Goal: Task Accomplishment & Management: Use online tool/utility

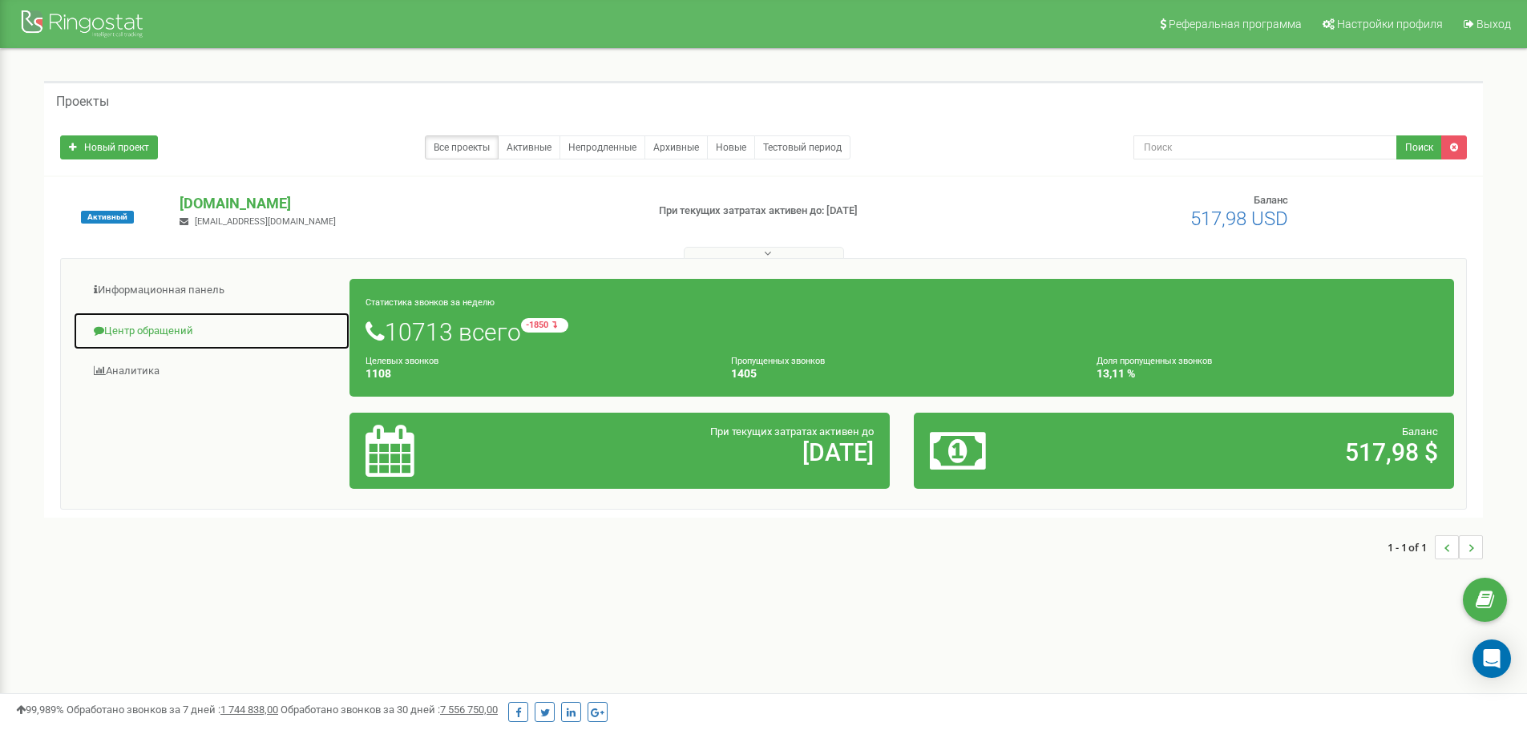
click at [165, 331] on link "Центр обращений" at bounding box center [211, 331] width 277 height 39
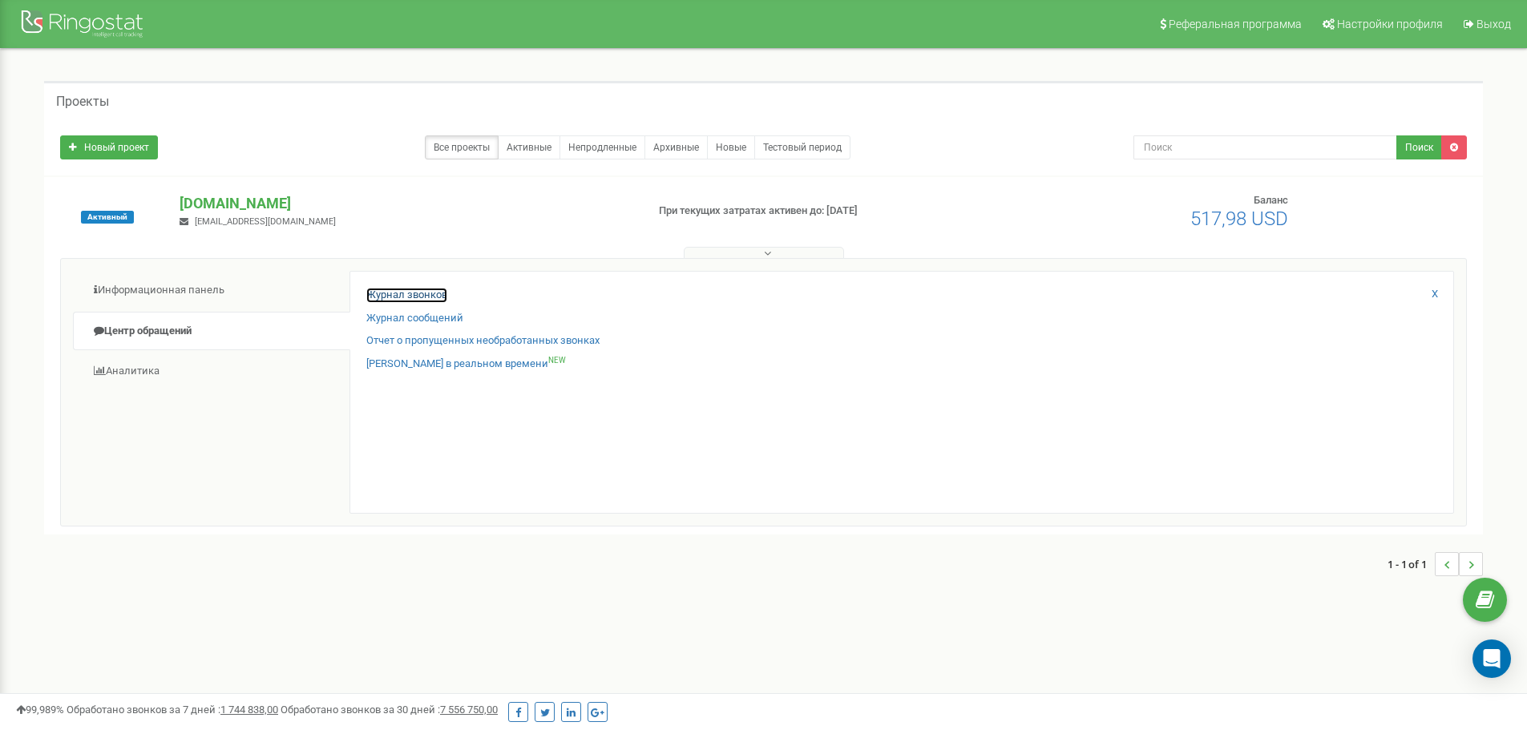
click at [397, 295] on link "Журнал звонков" at bounding box center [406, 295] width 81 height 15
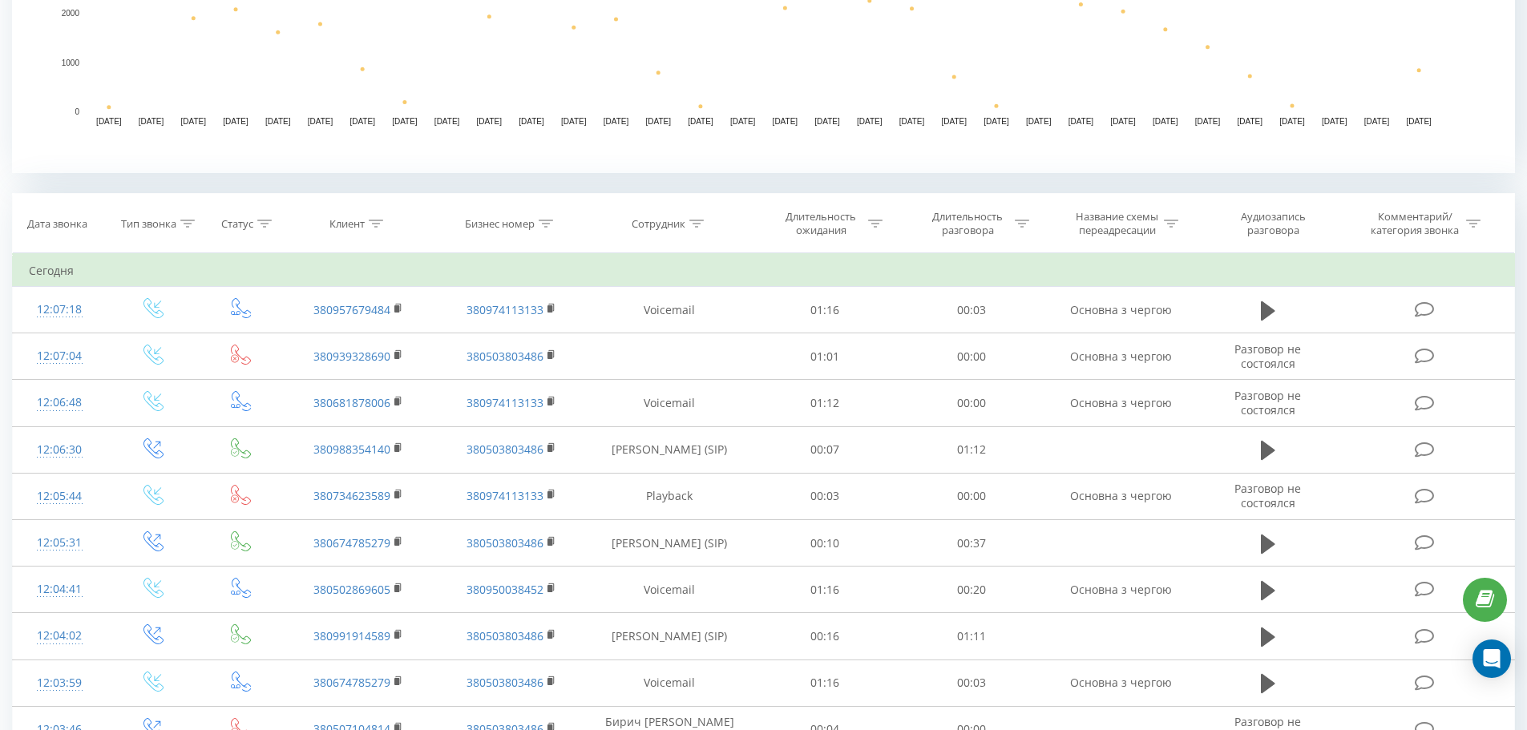
scroll to position [561, 0]
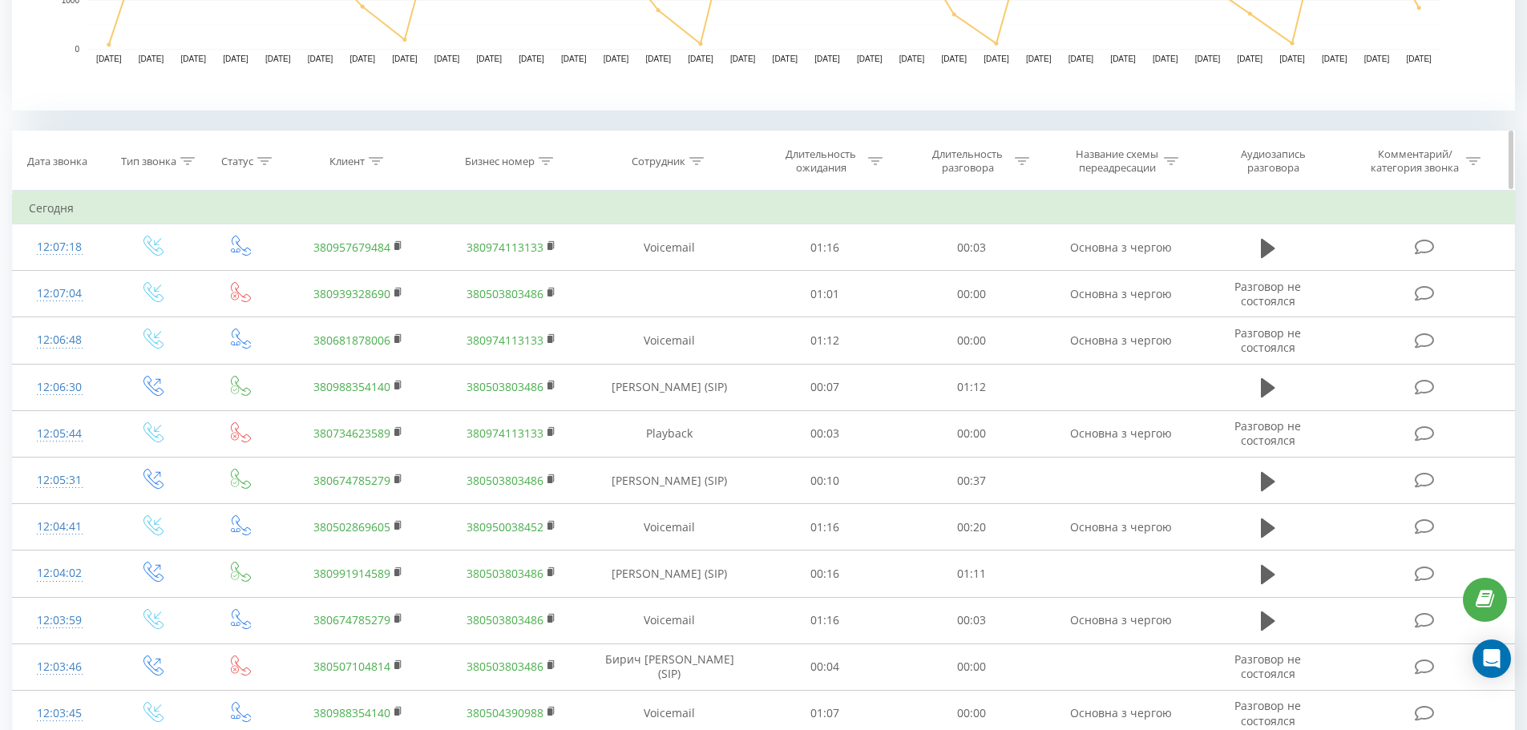
click at [351, 163] on div "Клиент" at bounding box center [346, 162] width 35 height 14
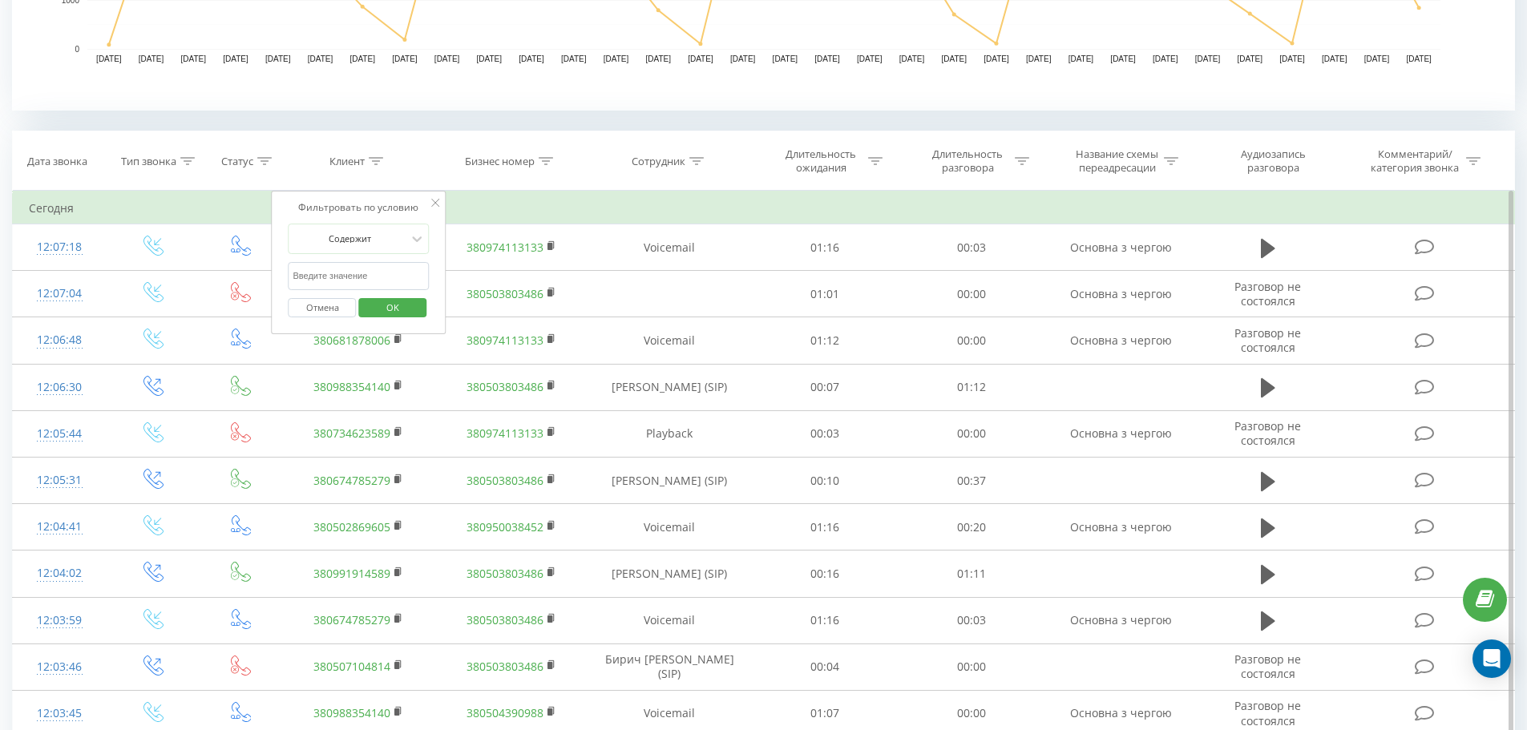
click at [382, 285] on input "text" at bounding box center [359, 276] width 141 height 28
type input "0"
